Goal: Task Accomplishment & Management: Manage account settings

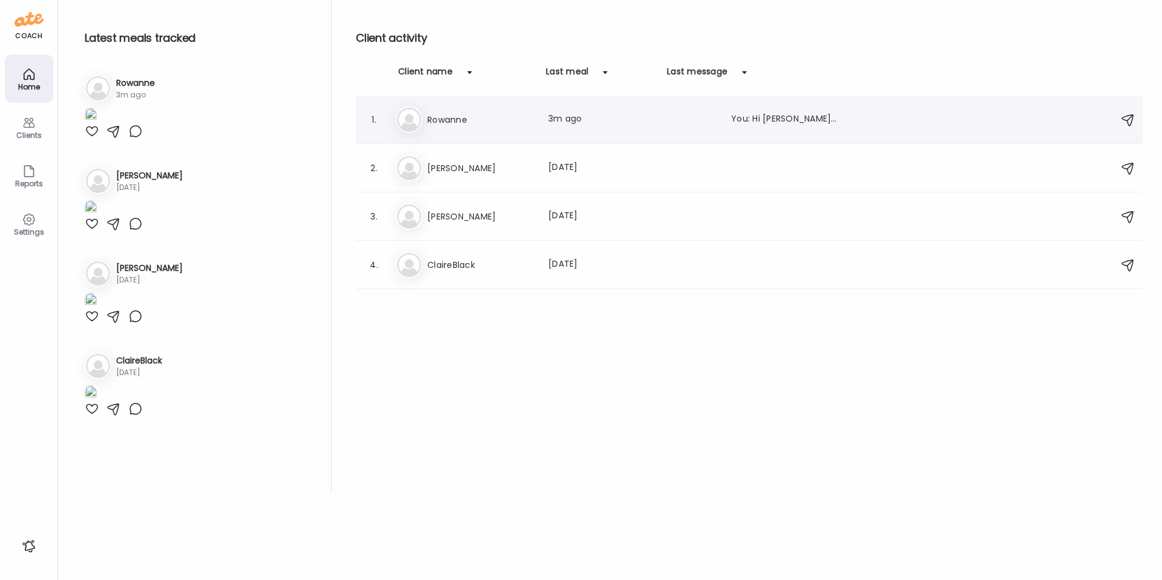
click at [623, 127] on div "Ro [PERSON_NAME] Last meal: 3m ago You: Hi [PERSON_NAME], just looking over yes…" at bounding box center [751, 120] width 710 height 27
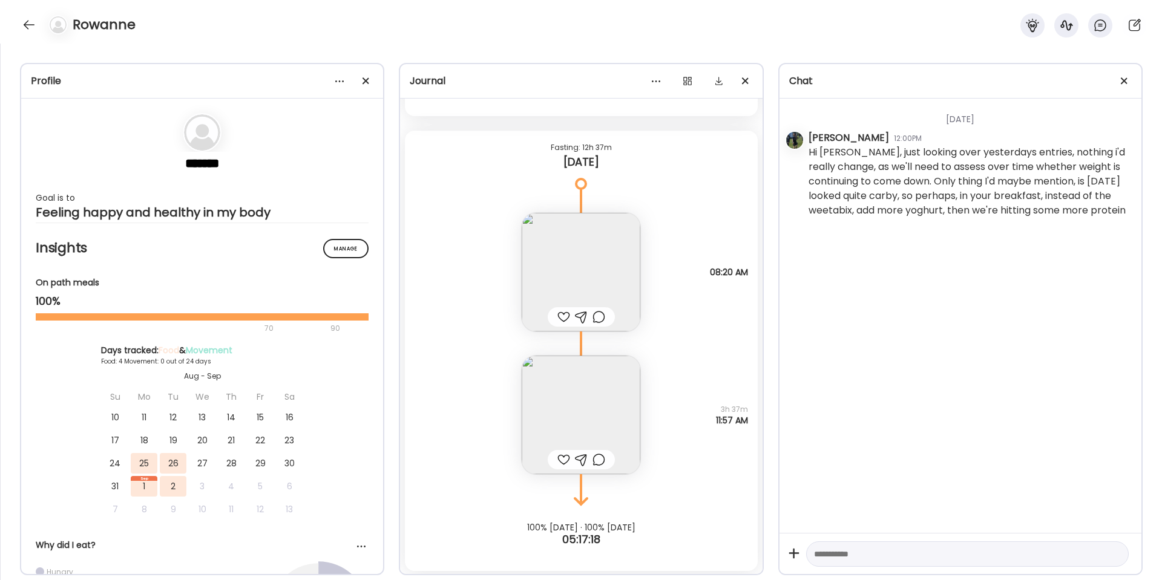
scroll to position [4196, 0]
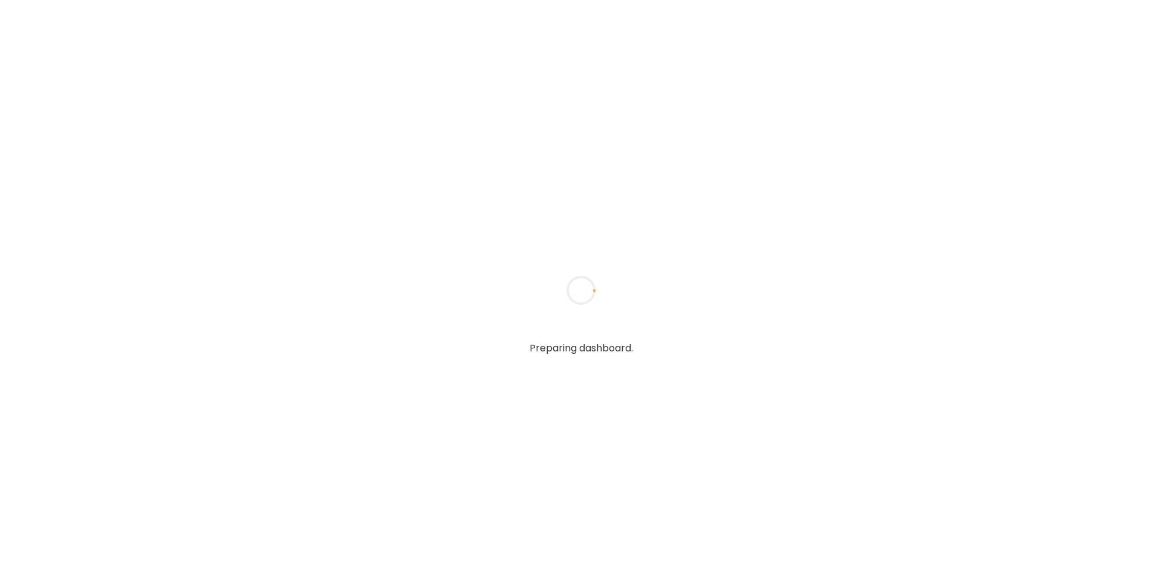
type input "**********"
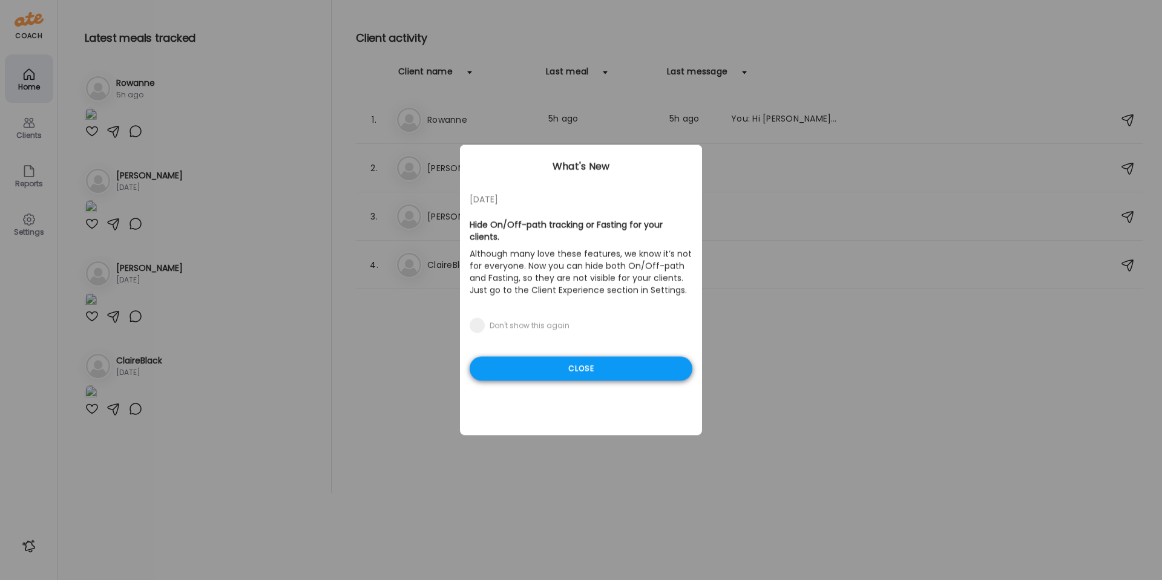
click at [607, 357] on div "Close" at bounding box center [581, 369] width 223 height 24
